Goal: Use online tool/utility: Utilize a website feature to perform a specific function

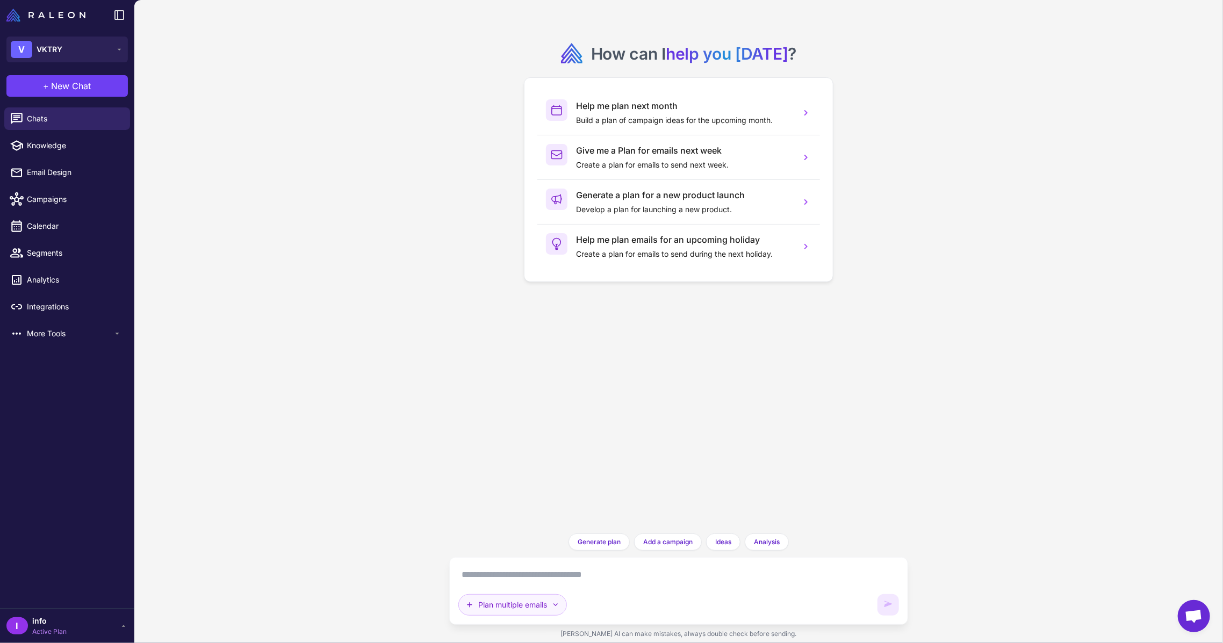
click at [553, 603] on icon "button" at bounding box center [555, 605] width 9 height 9
click at [478, 427] on div "How can I help you [DATE] ? Help me plan next month Build a plan of campaign id…" at bounding box center [679, 267] width 442 height 516
click at [95, 330] on span "More Tools" at bounding box center [70, 334] width 86 height 12
click at [235, 330] on div "How can I help you [DATE] ? Help me plan next month Build a plan of campaign id…" at bounding box center [678, 321] width 1088 height 643
click at [571, 580] on textarea at bounding box center [678, 574] width 441 height 17
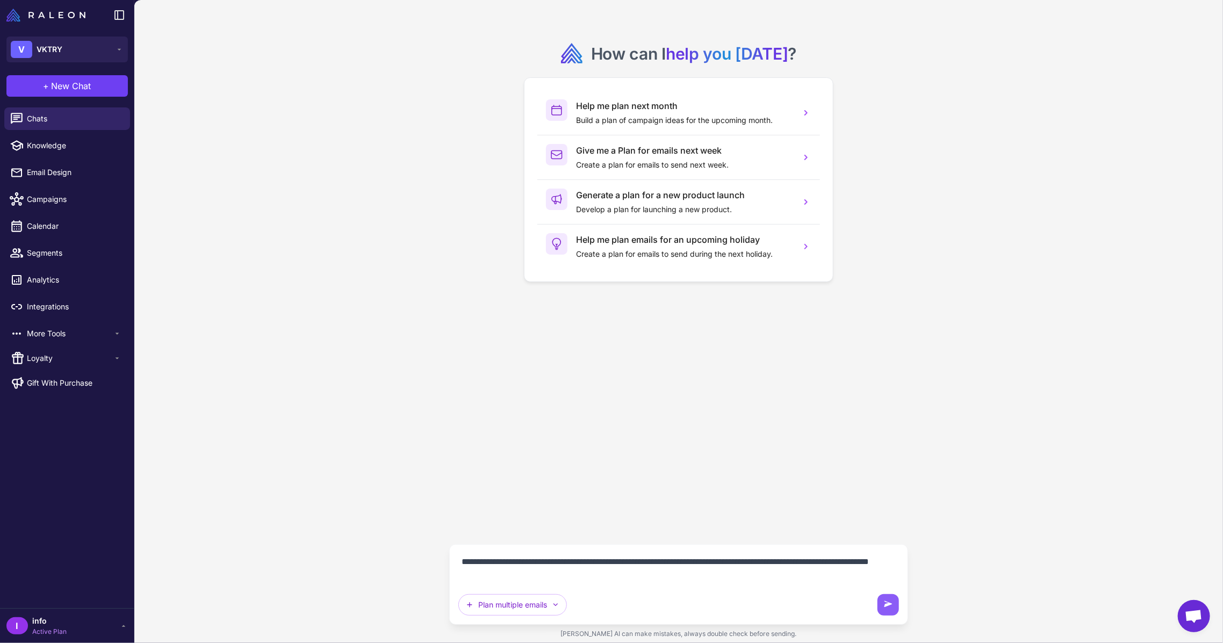
drag, startPoint x: 809, startPoint y: 561, endPoint x: 796, endPoint y: 561, distance: 12.9
click at [796, 561] on textarea "**********" at bounding box center [678, 568] width 441 height 30
click at [765, 574] on textarea "**********" at bounding box center [678, 568] width 441 height 30
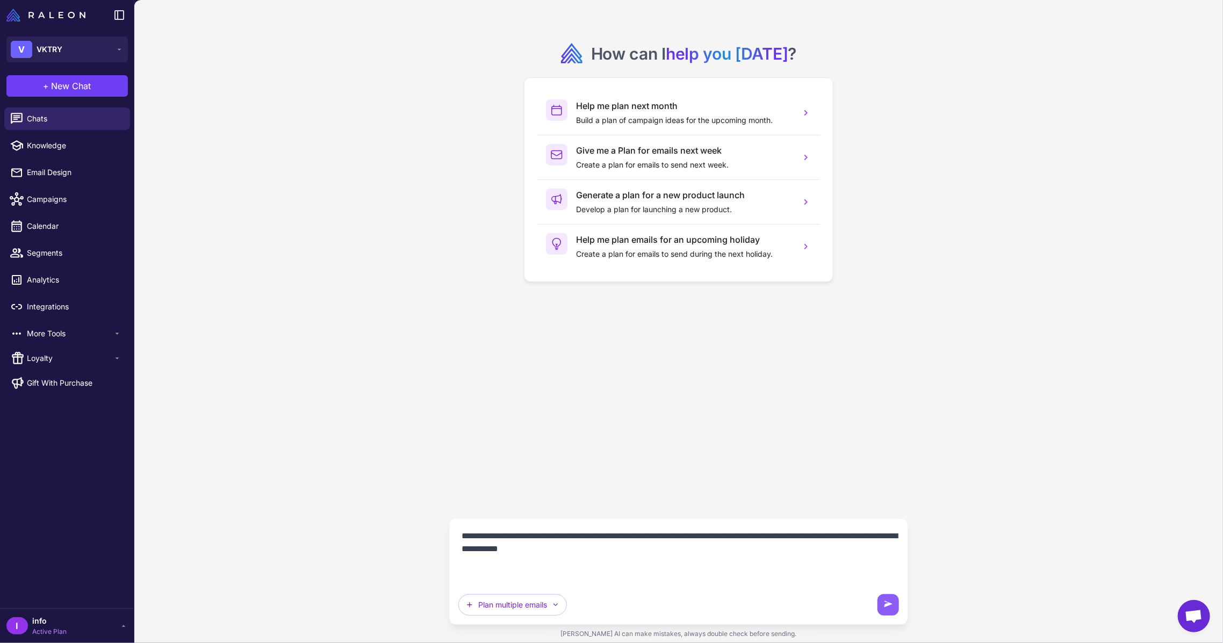
paste textarea "**********"
type textarea "**********"
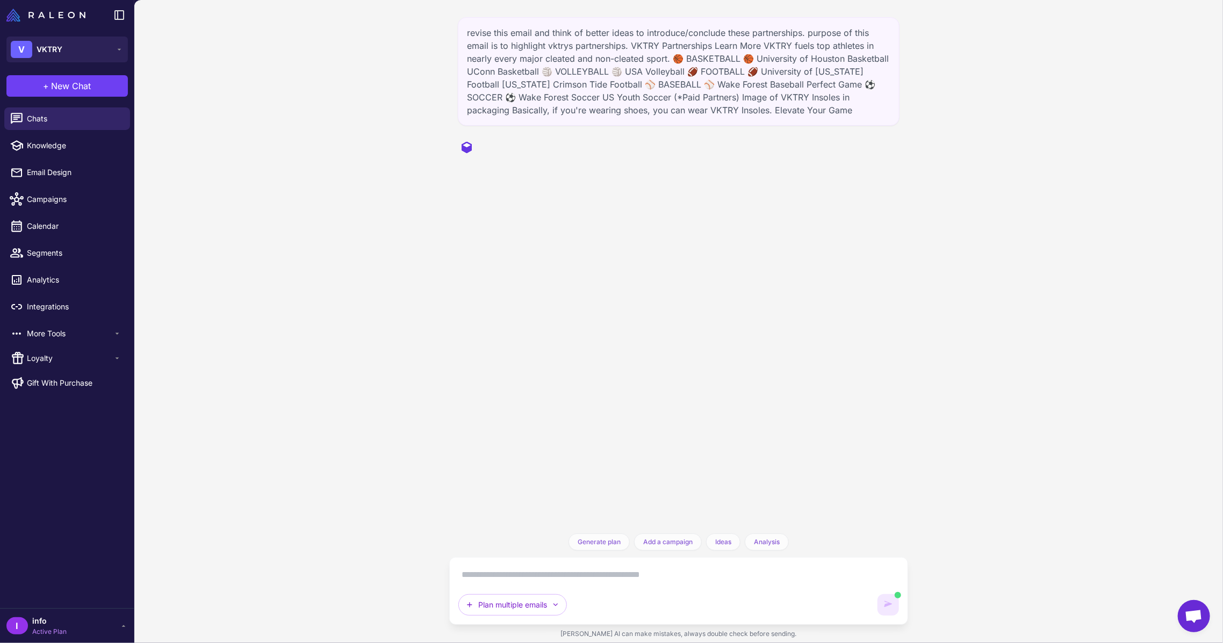
click at [688, 67] on div "revise this email and think of better ideas to introduce/conclude these partner…" at bounding box center [679, 71] width 442 height 109
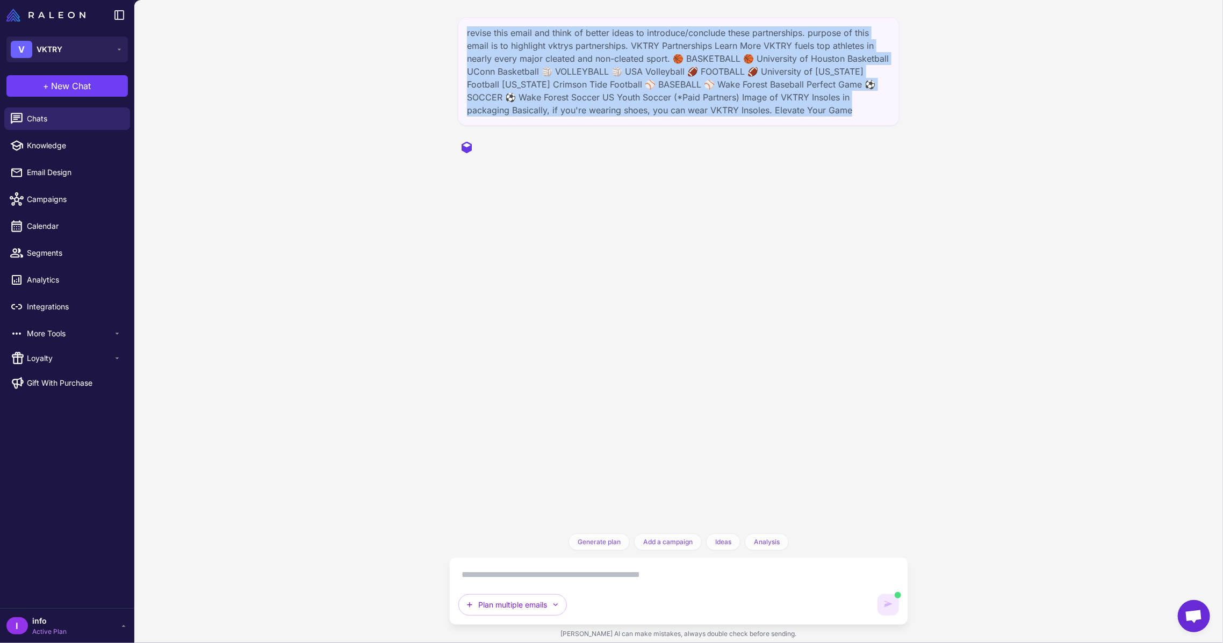
click at [688, 67] on div "revise this email and think of better ideas to introduce/conclude these partner…" at bounding box center [679, 71] width 442 height 109
copy div "revise this email and think of better ideas to introduce/conclude these partner…"
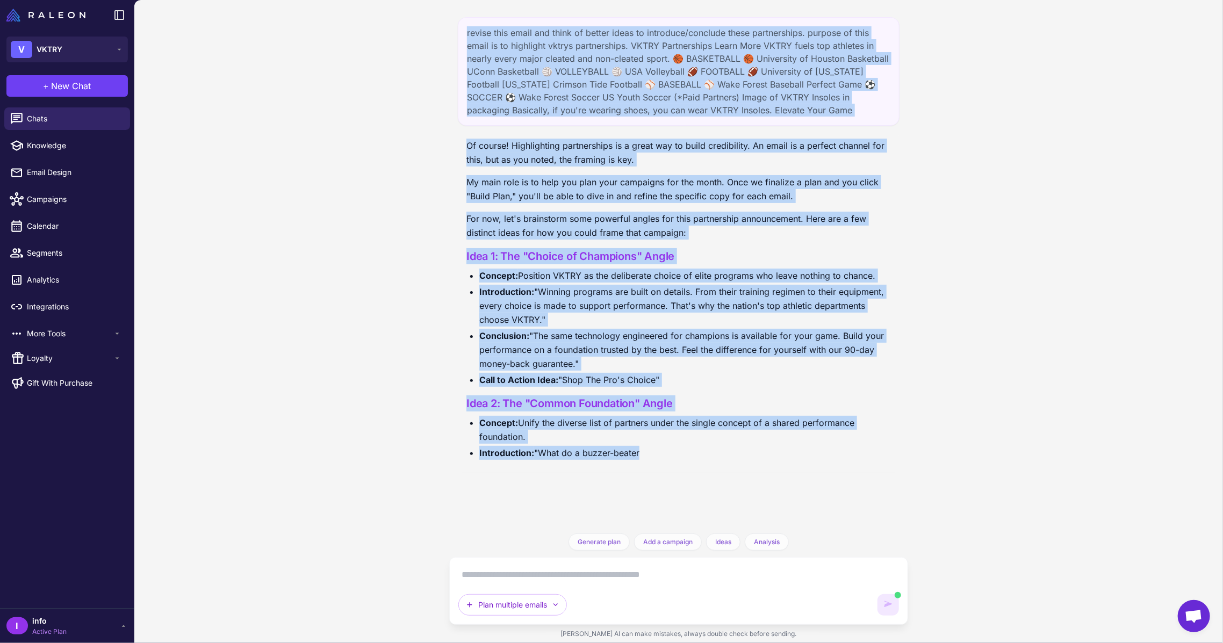
click at [716, 243] on div "Of course! Highlighting partnerships is a great way to build credibility. An em…" at bounding box center [678, 304] width 424 height 330
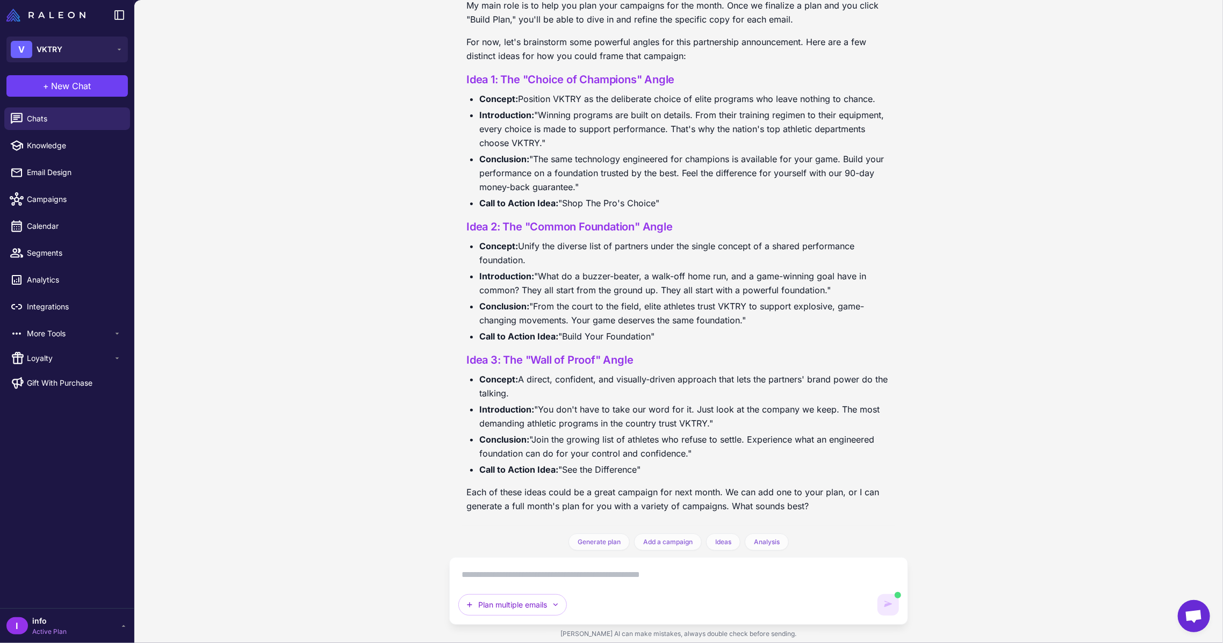
scroll to position [168, 0]
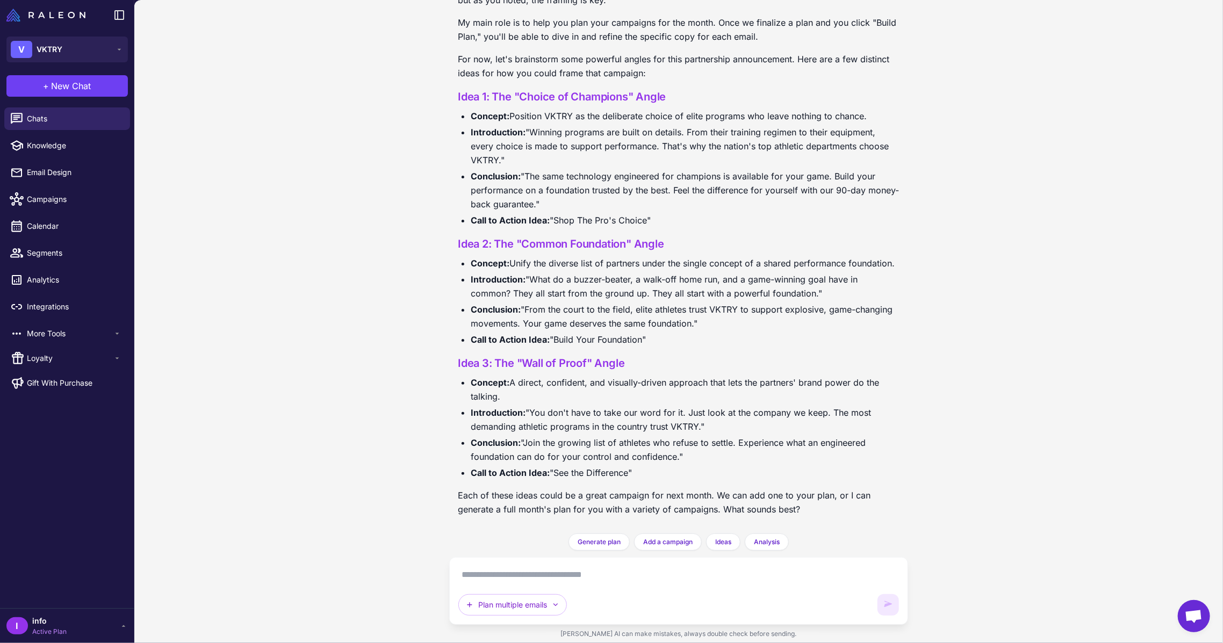
scroll to position [168, 0]
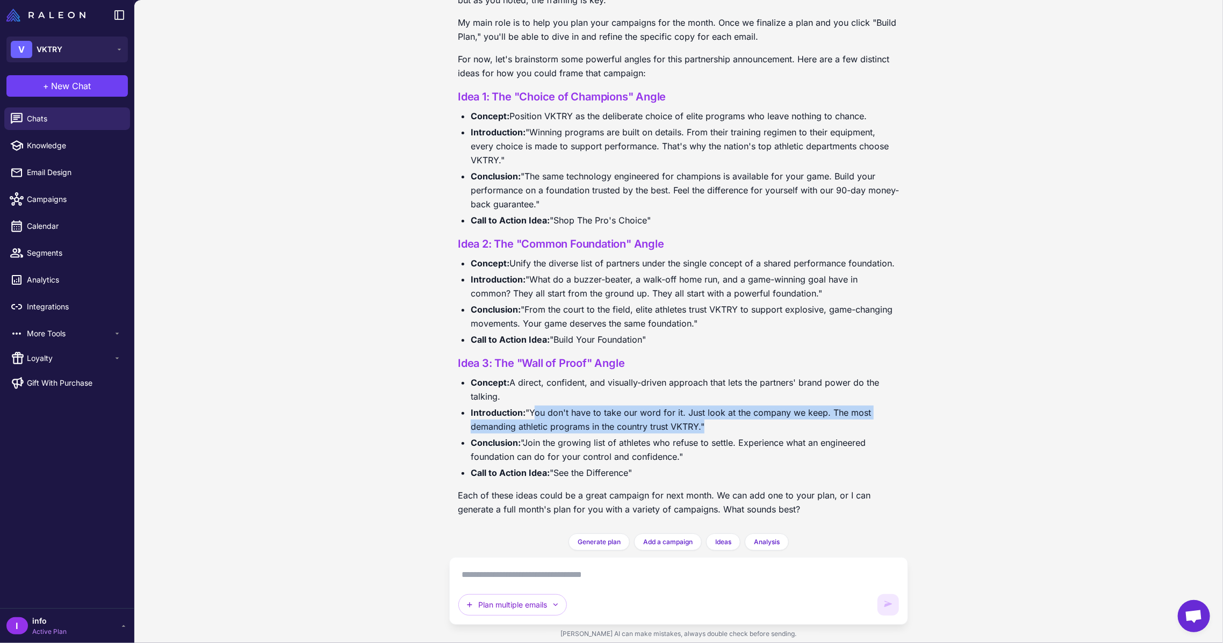
drag, startPoint x: 532, startPoint y: 412, endPoint x: 702, endPoint y: 422, distance: 170.1
click at [702, 422] on li "Introduction: "You don't have to take our word for it. Just look at the company…" at bounding box center [685, 420] width 429 height 28
copy li "You don't have to take our word for it. Just look at the company we keep. The m…"
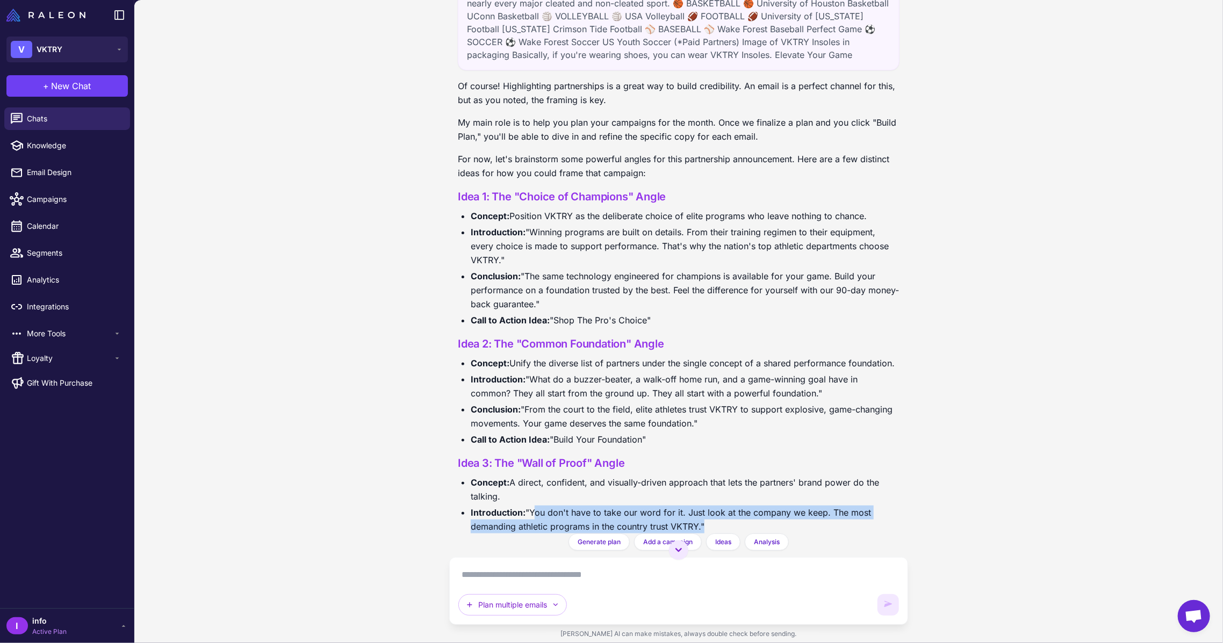
scroll to position [25, 0]
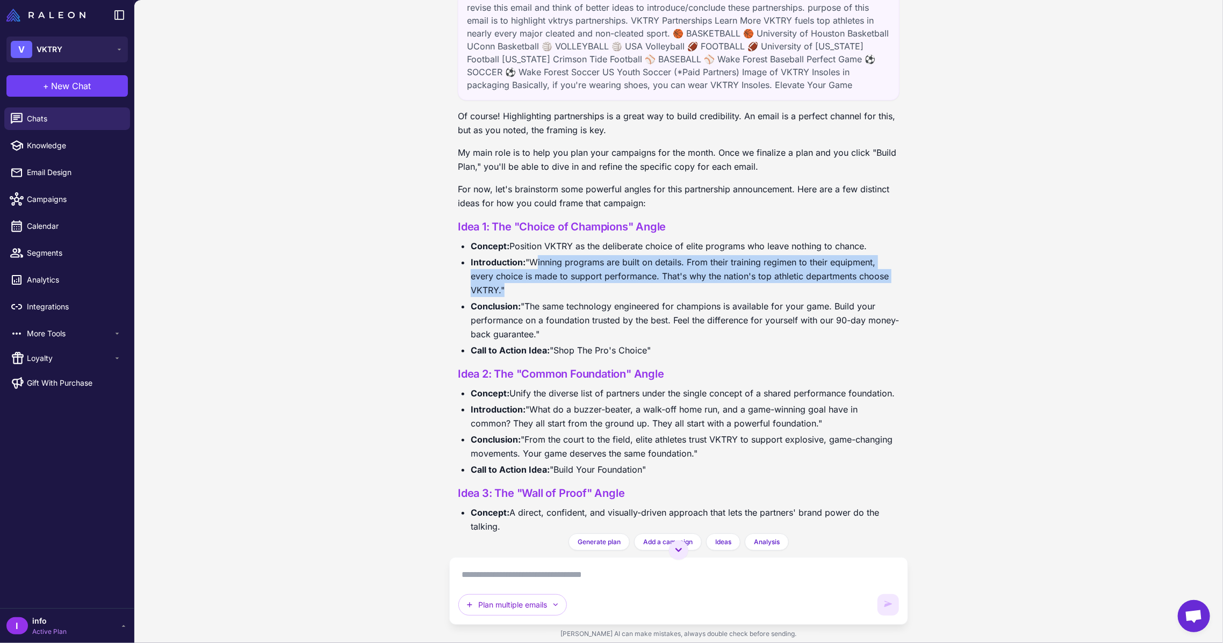
drag, startPoint x: 500, startPoint y: 292, endPoint x: 535, endPoint y: 257, distance: 48.6
click at [535, 257] on li "Introduction: "Winning programs are built on details. From their training regim…" at bounding box center [685, 276] width 429 height 42
copy li "Winning programs are built on details. From their training regimen to their equ…"
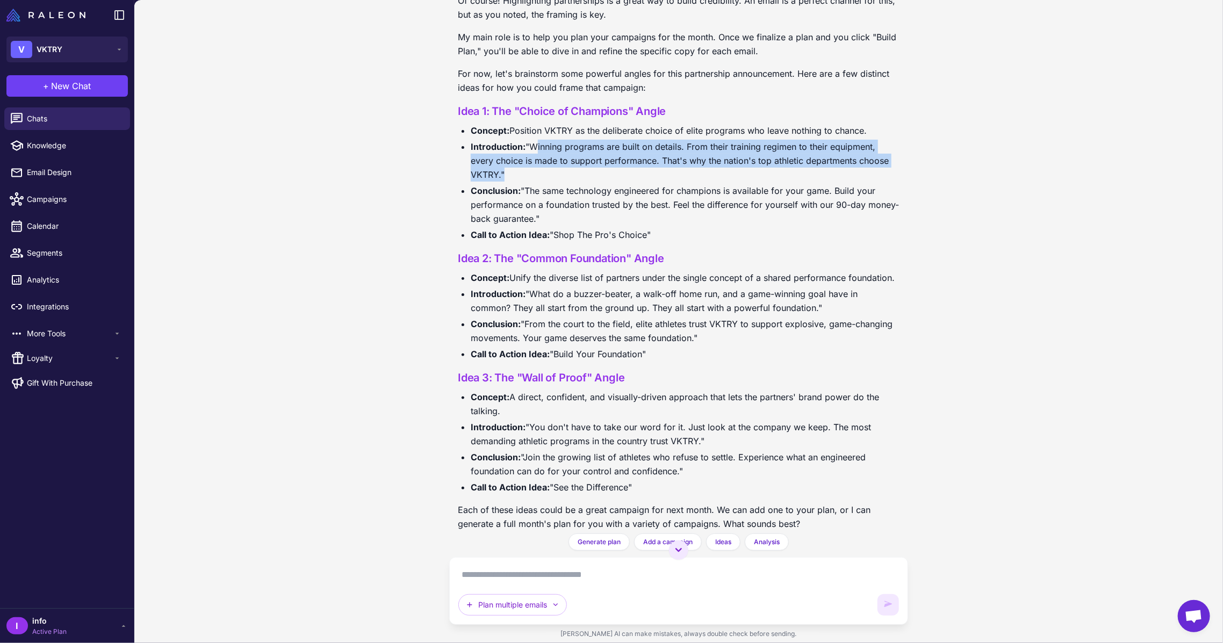
scroll to position [168, 0]
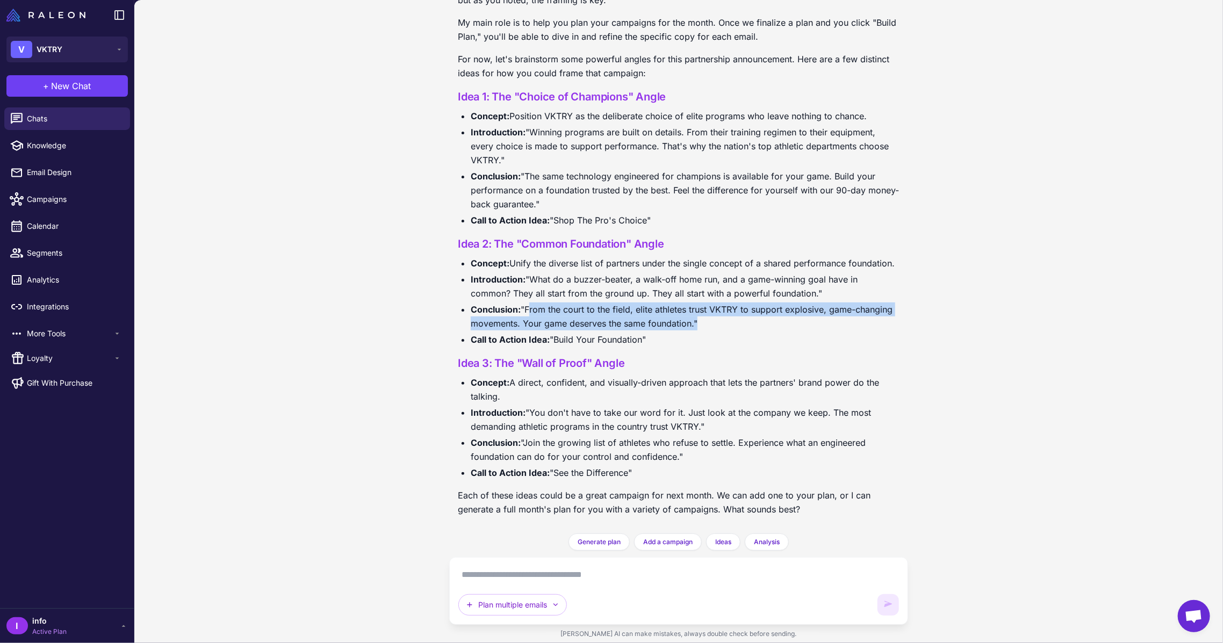
drag, startPoint x: 528, startPoint y: 308, endPoint x: 733, endPoint y: 324, distance: 205.3
click at [733, 324] on li "Conclusion: "From the court to the field, elite athletes trust VKTRY to support…" at bounding box center [685, 316] width 429 height 28
copy li "From the court to the field, elite athletes trust VKTRY to support explosive, g…"
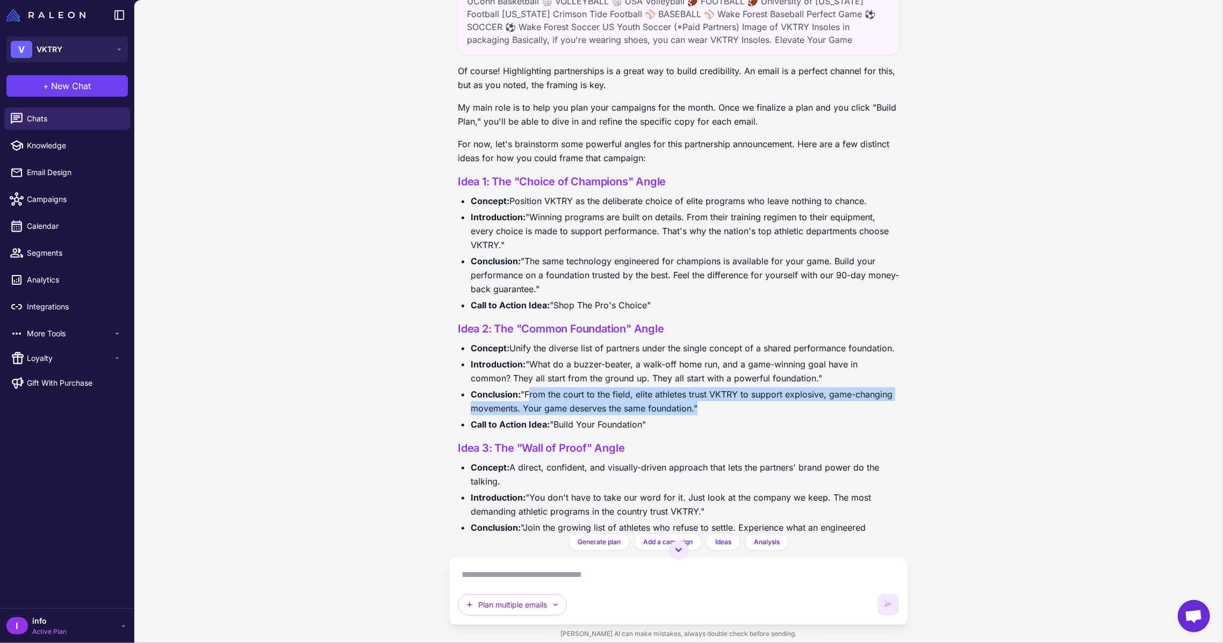
scroll to position [25, 0]
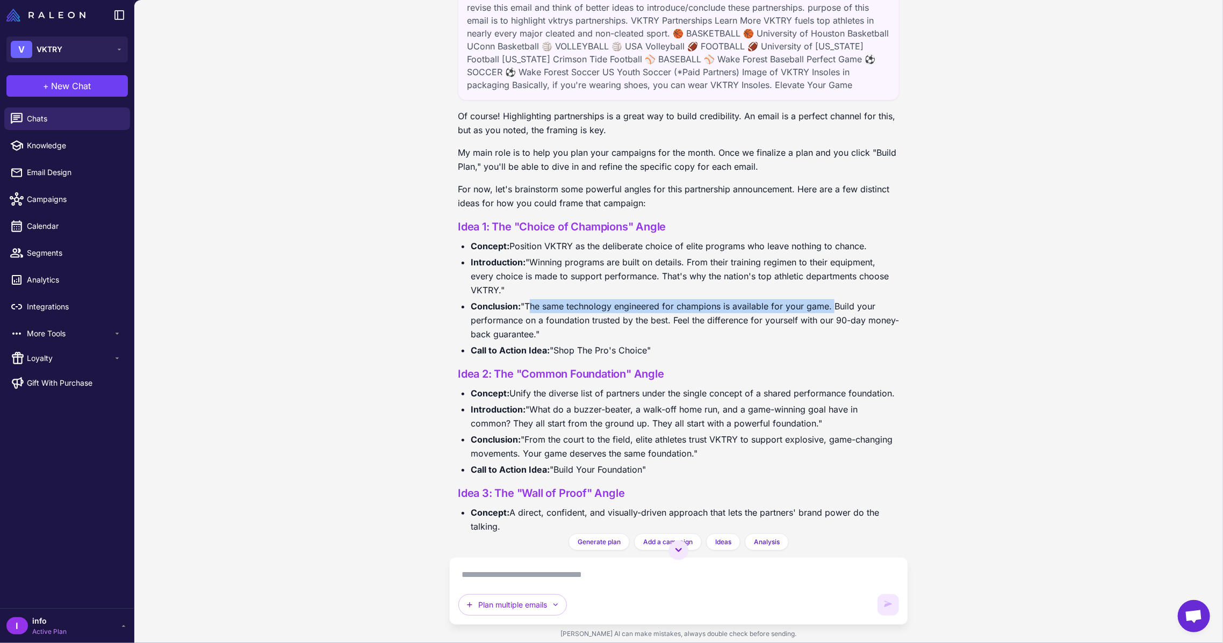
drag, startPoint x: 526, startPoint y: 304, endPoint x: 834, endPoint y: 301, distance: 307.3
click at [834, 301] on li "Conclusion: "The same technology engineered for champions is available for your…" at bounding box center [685, 320] width 429 height 42
copy li "The same technology engineered for champions is available for your game."
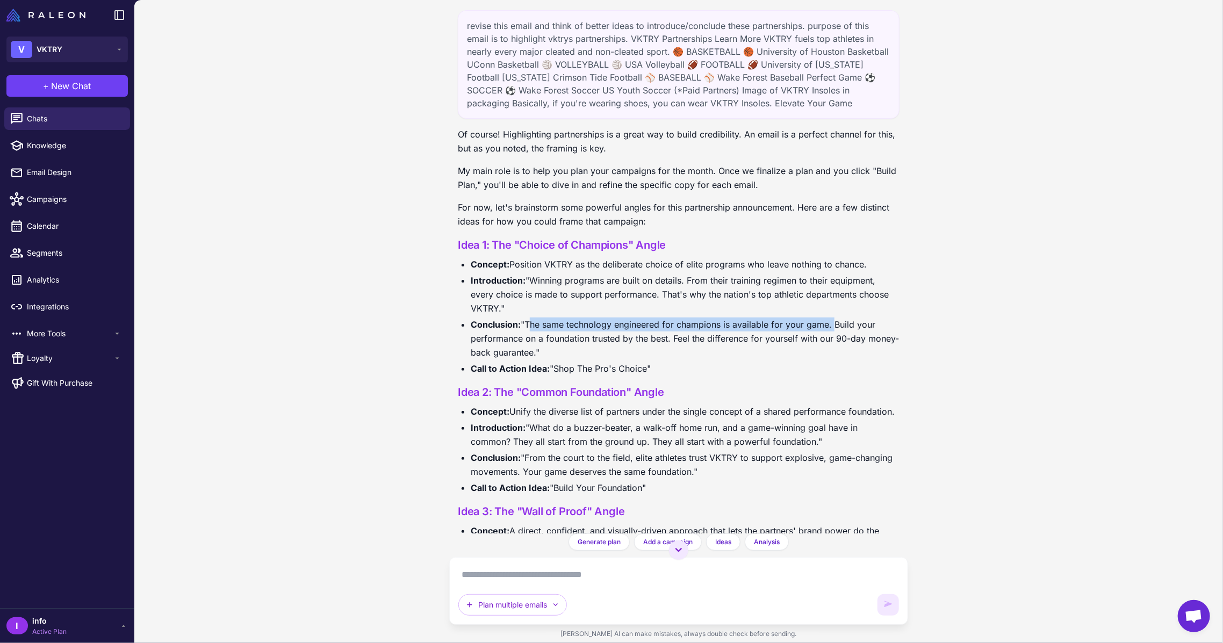
scroll to position [0, 0]
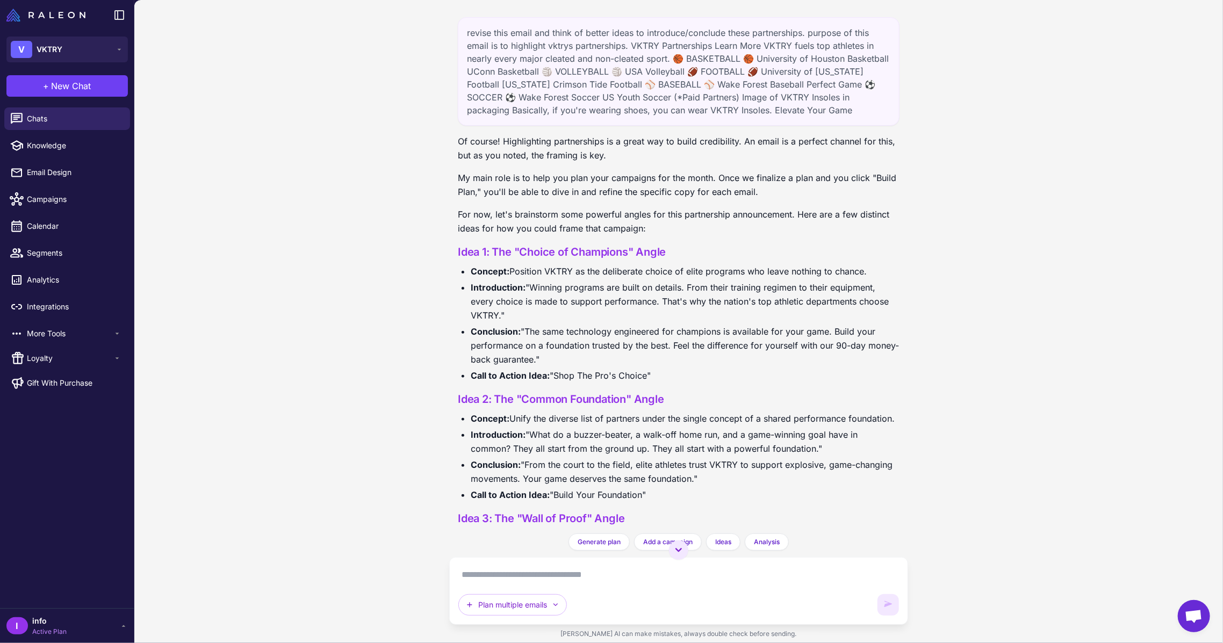
click at [551, 575] on textarea at bounding box center [678, 574] width 441 height 17
paste textarea "**********"
type textarea "**********"
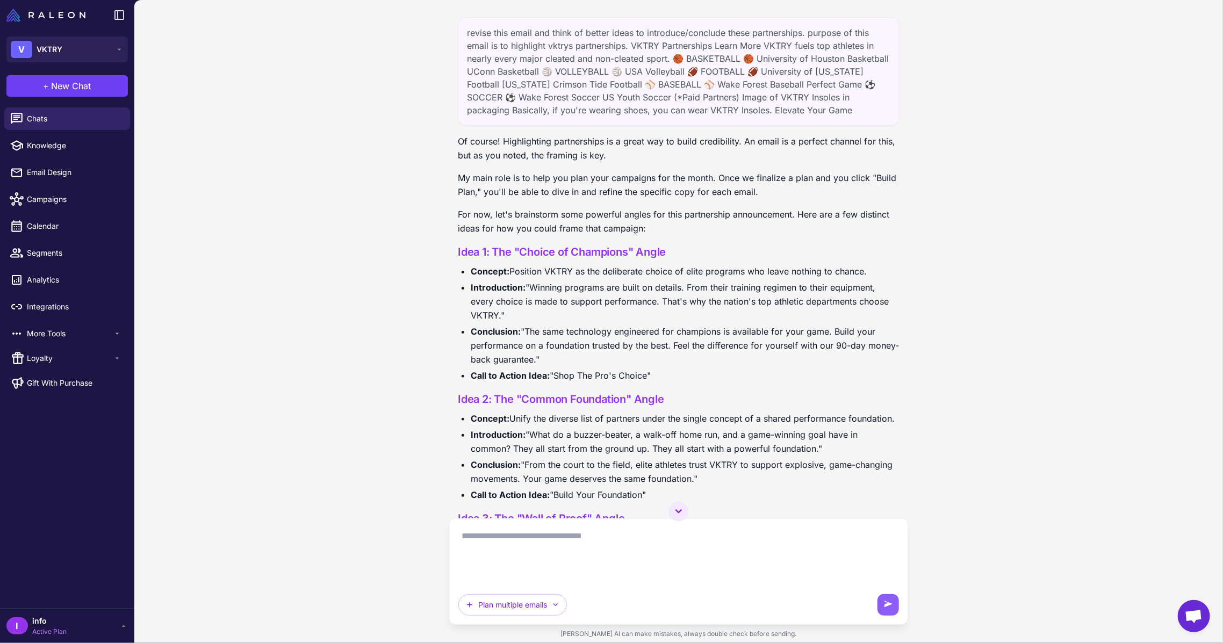
scroll to position [345, 0]
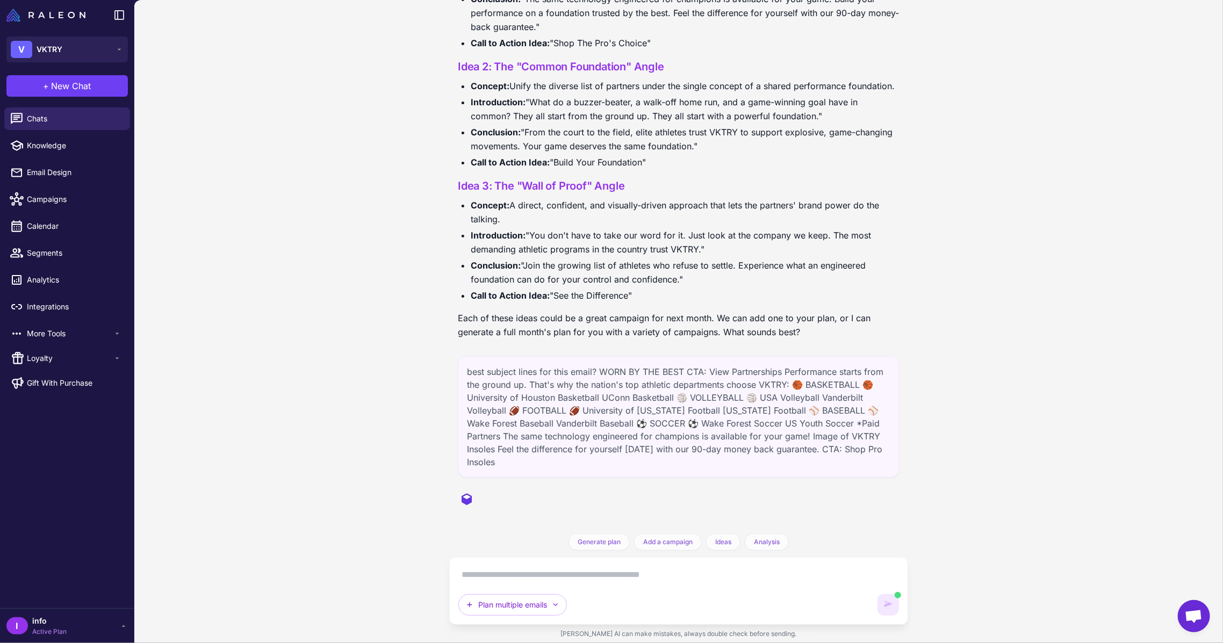
click at [564, 411] on div "best subject lines for this email? WORN BY THE BEST CTA: View Partnerships Perf…" at bounding box center [679, 416] width 442 height 121
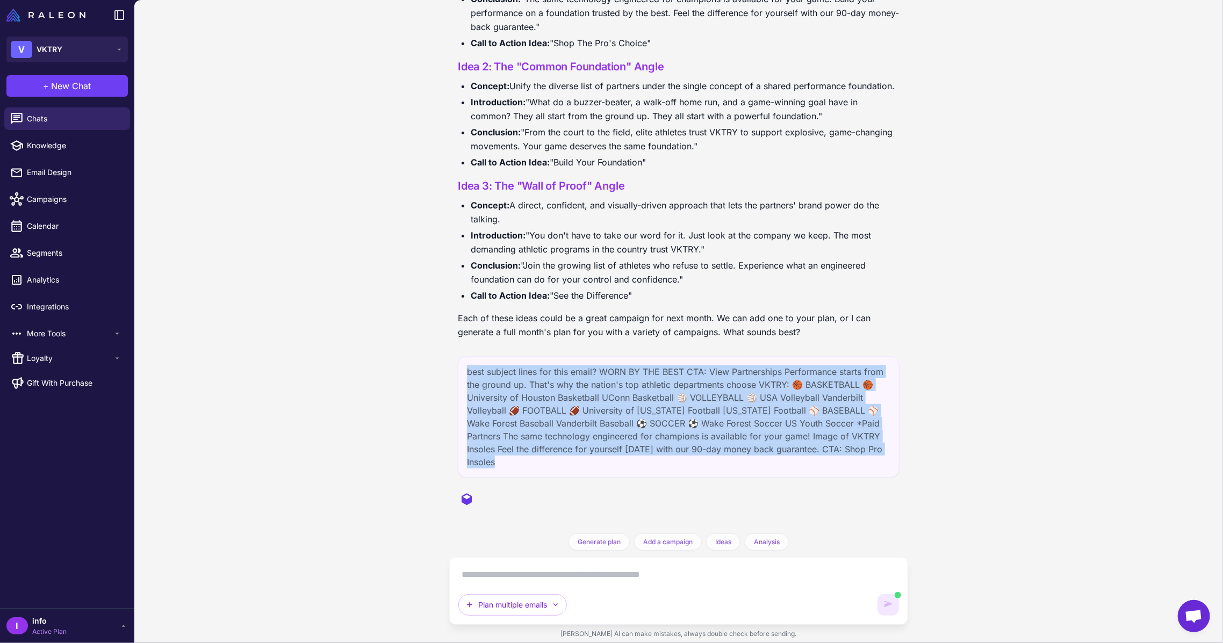
click at [564, 411] on div "best subject lines for this email? WORN BY THE BEST CTA: View Partnerships Perf…" at bounding box center [679, 416] width 442 height 121
copy div "best subject lines for this email? WORN BY THE BEST CTA: View Partnerships Perf…"
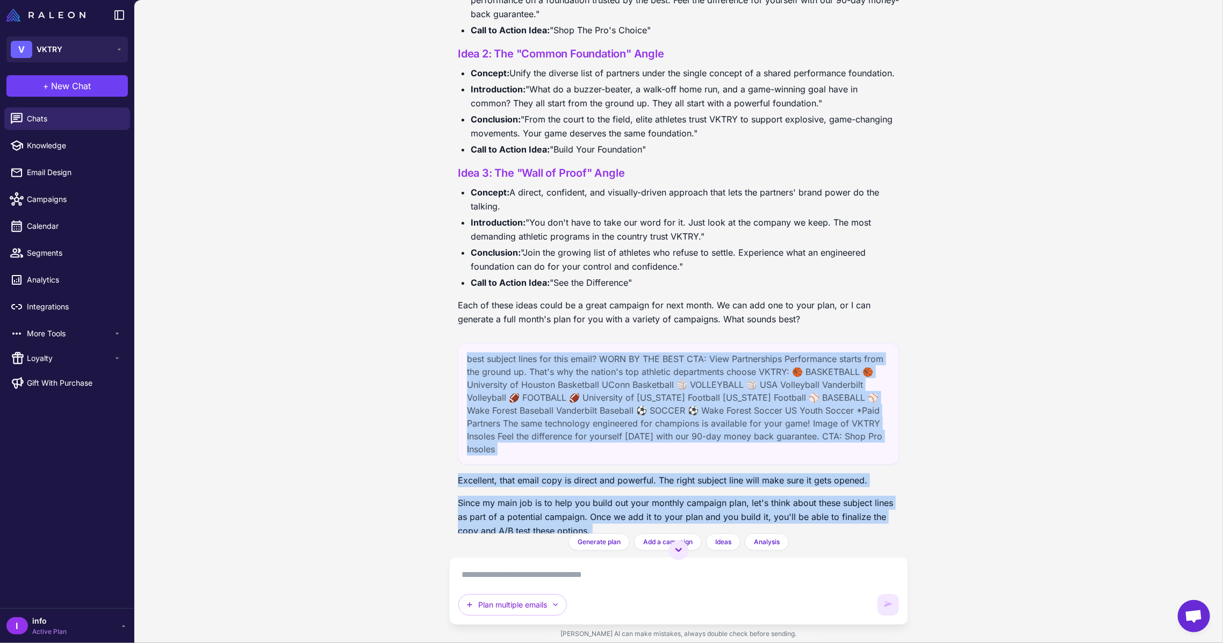
scroll to position [797, 0]
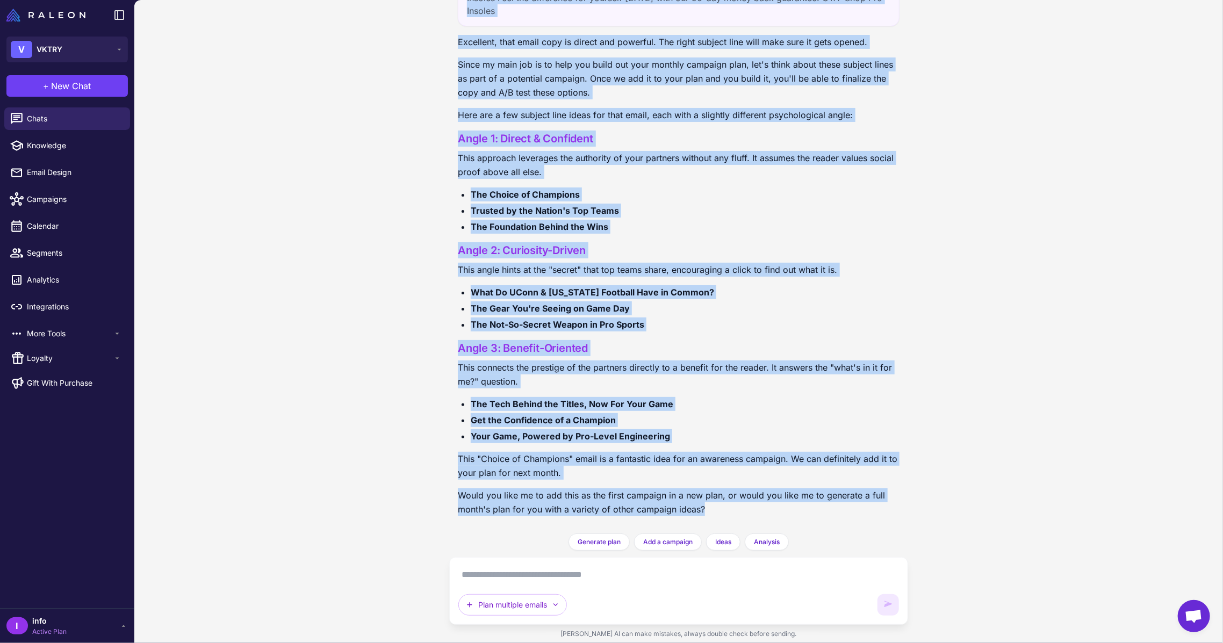
click at [649, 383] on p "This connects the prestige of the partners directly to a benefit for the reader…" at bounding box center [679, 374] width 442 height 28
